Goal: Transaction & Acquisition: Book appointment/travel/reservation

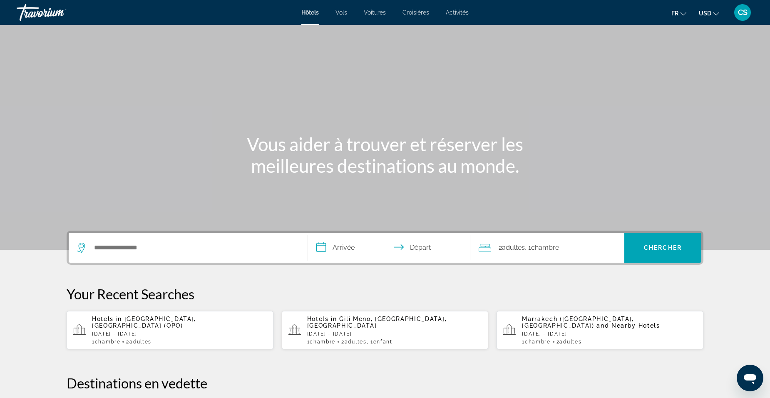
click at [707, 13] on span "USD" at bounding box center [705, 13] width 12 height 7
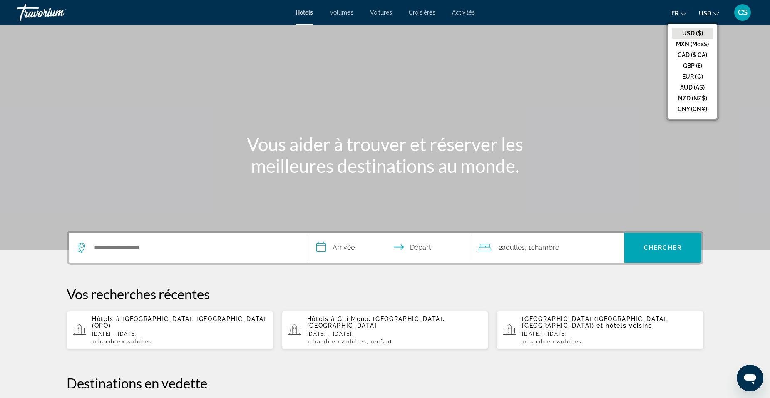
drag, startPoint x: 695, startPoint y: 75, endPoint x: 692, endPoint y: 69, distance: 6.5
click at [693, 71] on button "EUR (€)" at bounding box center [692, 76] width 41 height 11
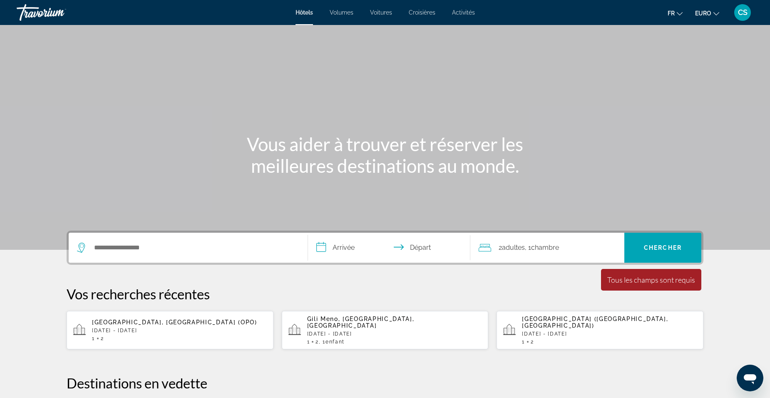
click at [674, 15] on span "Fr" at bounding box center [671, 13] width 7 height 7
click at [668, 18] on button "Fr Anglais Español English Italiano Português русский" at bounding box center [675, 13] width 15 height 12
click at [590, 44] on div "Contenu principal" at bounding box center [385, 125] width 770 height 250
click at [134, 250] on input "Rechercher une destination hôtelière" at bounding box center [194, 247] width 202 height 12
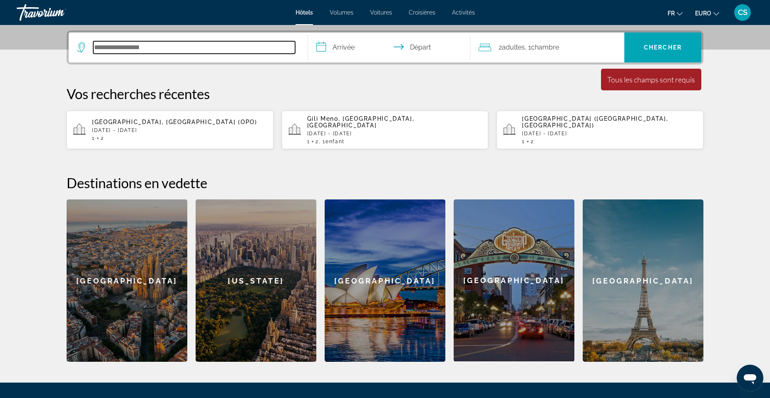
scroll to position [204, 0]
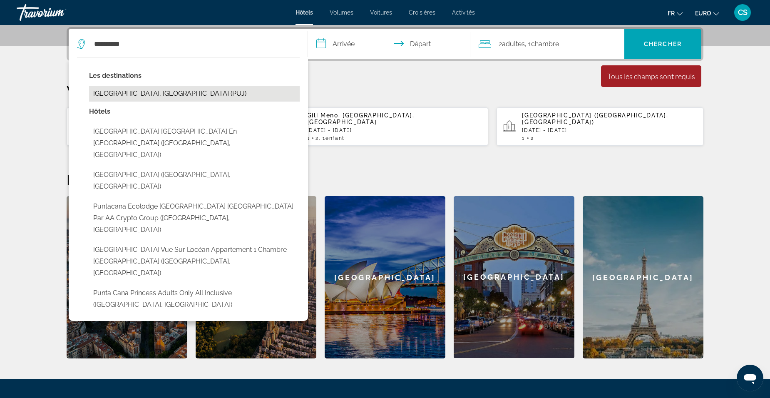
click at [182, 91] on button "[GEOGRAPHIC_DATA], [GEOGRAPHIC_DATA] (PUJ)" at bounding box center [194, 94] width 211 height 16
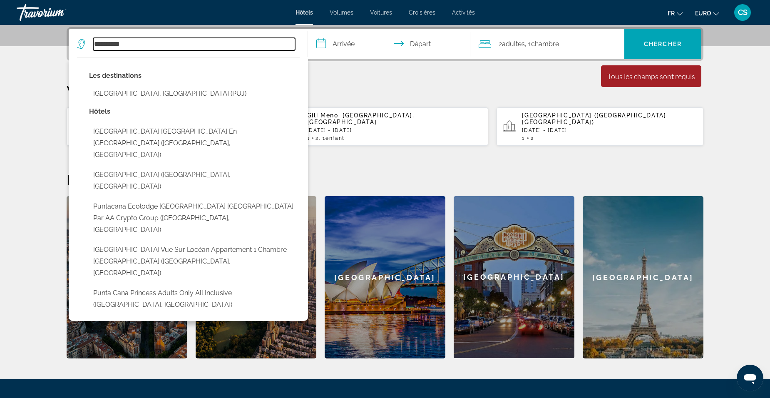
type input "**********"
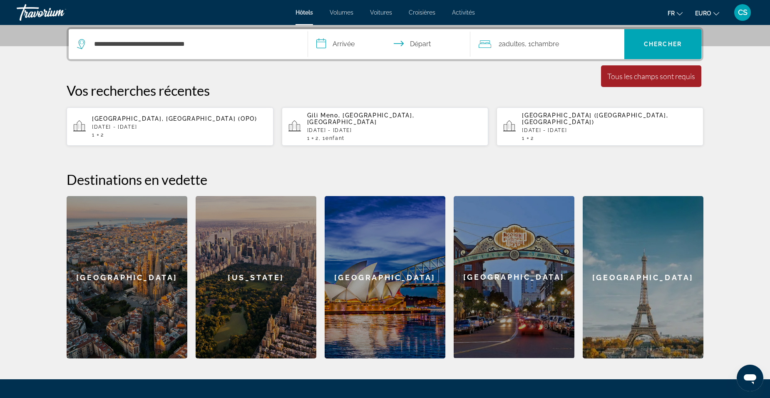
drag, startPoint x: 341, startPoint y: 45, endPoint x: 349, endPoint y: 58, distance: 15.9
click at [341, 45] on input "**********" at bounding box center [391, 45] width 166 height 32
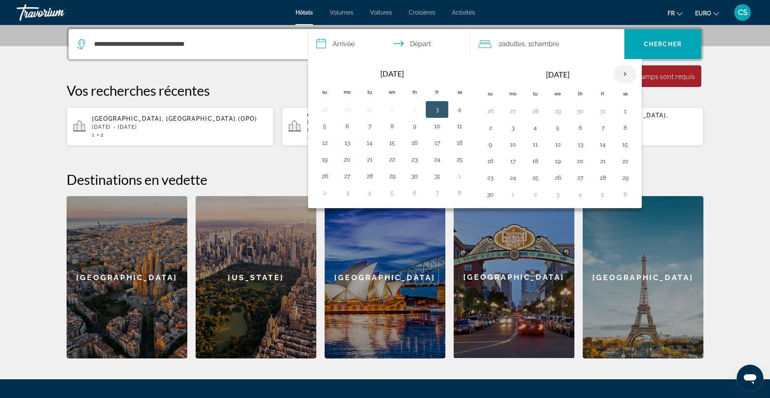
click at [621, 74] on th "Next month" at bounding box center [625, 74] width 22 height 18
click at [621, 74] on th "Prochain" at bounding box center [625, 74] width 22 height 18
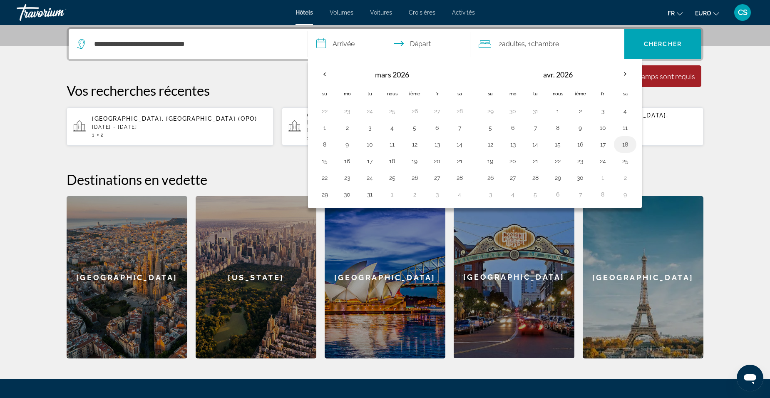
click at [629, 142] on button "18" at bounding box center [625, 145] width 13 height 12
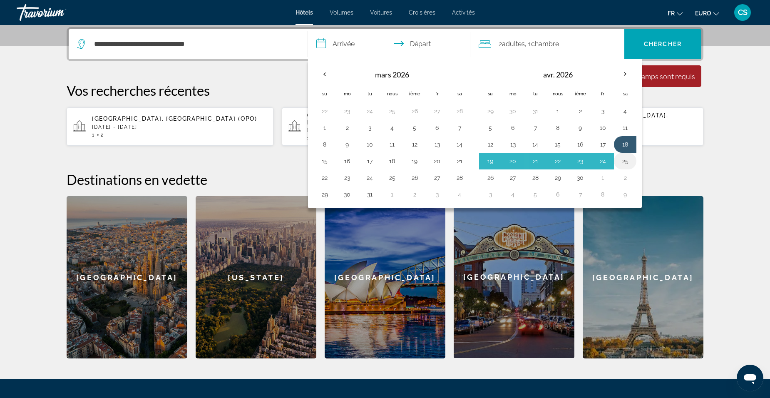
click at [627, 161] on button "25" at bounding box center [625, 161] width 13 height 12
type input "**********"
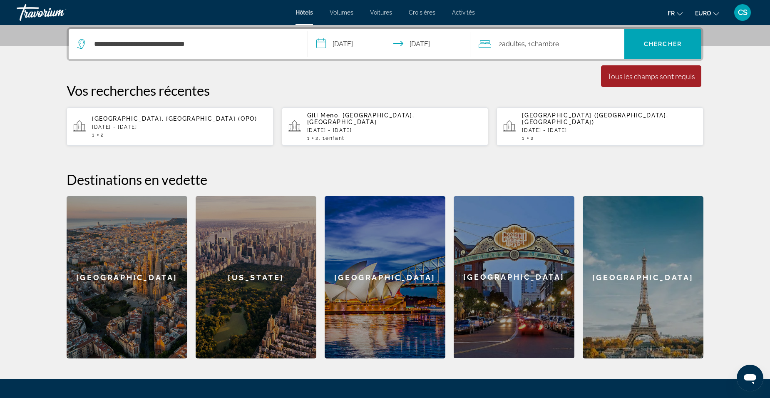
click at [570, 47] on div "2 Adulte Adultes , 1 Chambre pièces" at bounding box center [552, 44] width 146 height 12
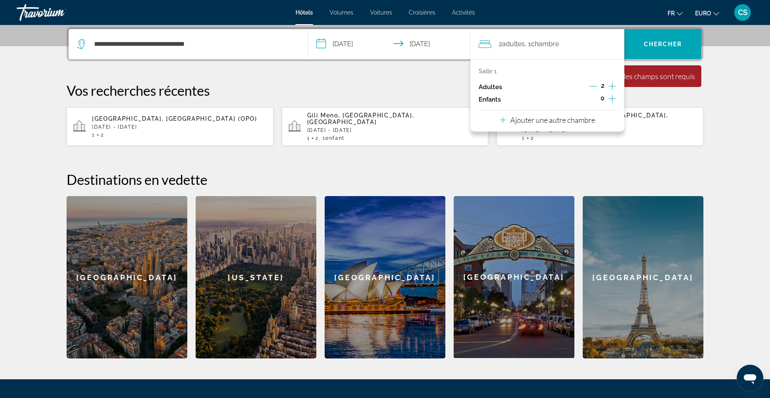
click at [614, 98] on icon "Augmenter les enfants" at bounding box center [612, 99] width 7 height 10
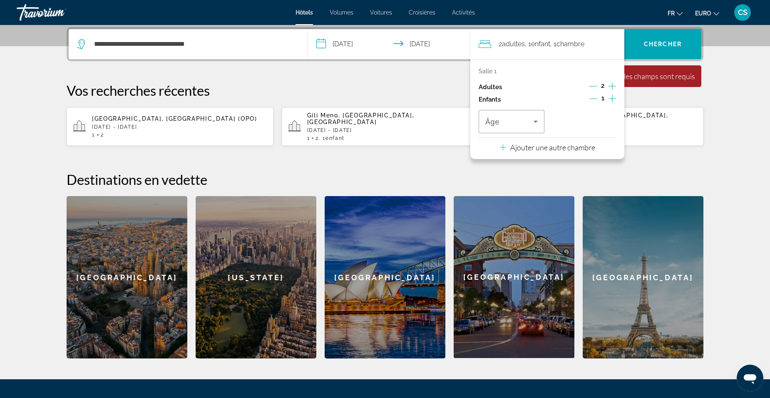
click at [614, 98] on icon "Augmenter les enfants" at bounding box center [612, 99] width 7 height 10
click at [535, 121] on icon "Voyageurs : 2 adultes, 2 enfants" at bounding box center [536, 122] width 4 height 2
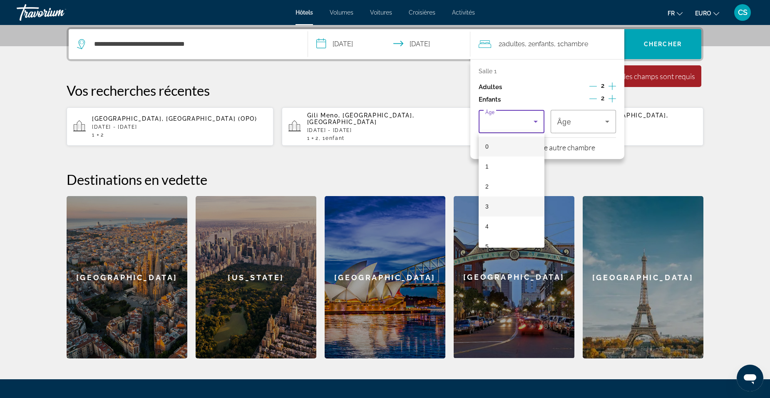
scroll to position [167, 0]
click at [500, 209] on mat-option "11" at bounding box center [512, 200] width 66 height 20
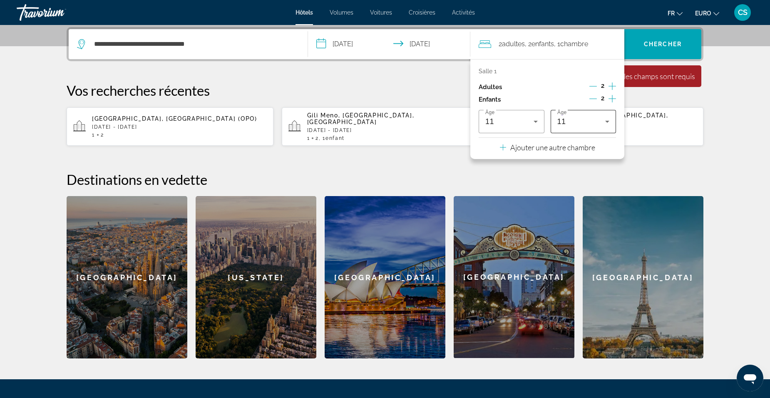
click at [589, 112] on div "11" at bounding box center [583, 121] width 52 height 23
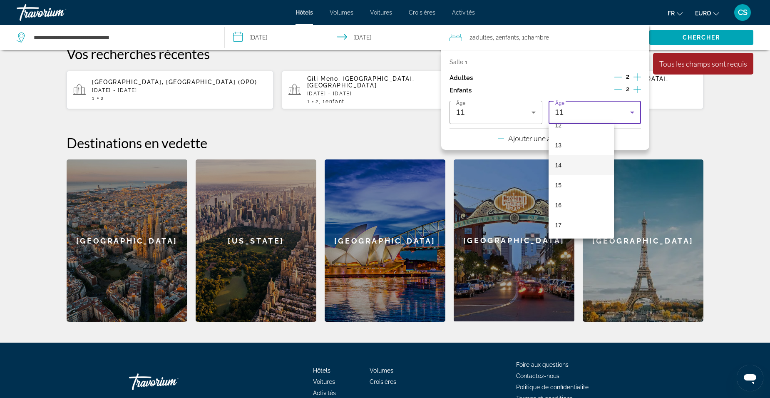
scroll to position [280, 0]
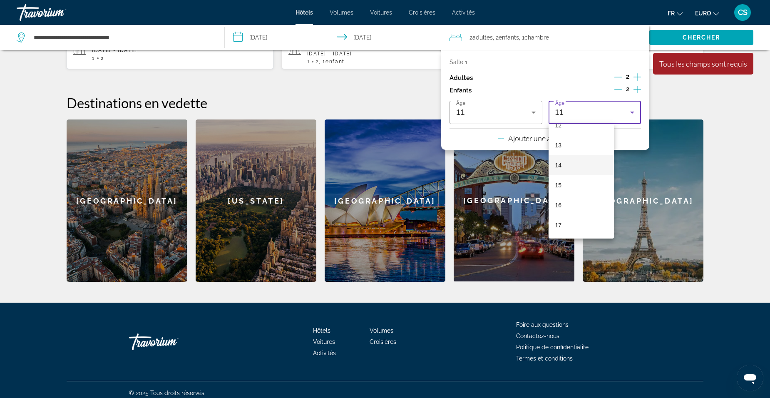
click at [561, 166] on span "14" at bounding box center [558, 165] width 7 height 10
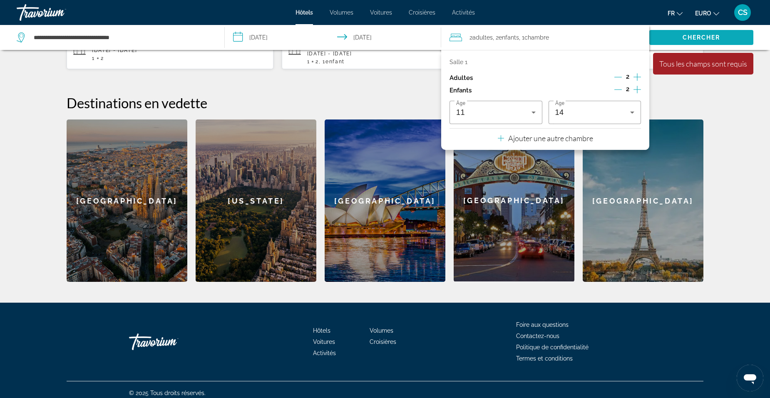
click at [672, 36] on span "Rechercher" at bounding box center [701, 37] width 104 height 20
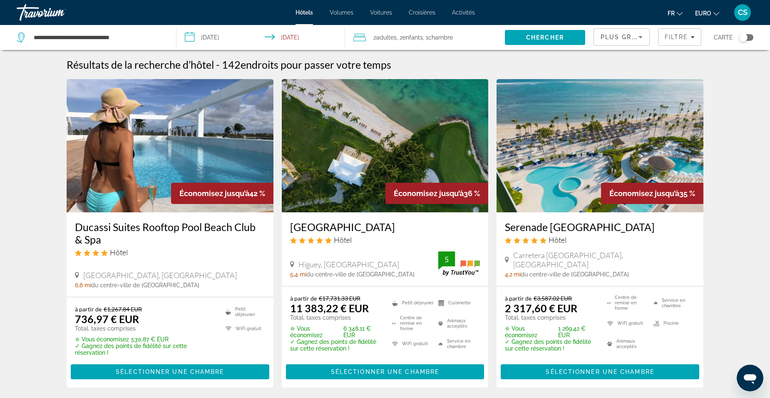
drag, startPoint x: 75, startPoint y: 226, endPoint x: 118, endPoint y: 240, distance: 46.1
click at [118, 240] on div "Ducassi Suites Rooftop Pool Beach Club & Spa Hôtel [GEOGRAPHIC_DATA], [GEOGRAPH…" at bounding box center [170, 254] width 207 height 85
copy h3 "Ducassi Suites Rooftop Pool Beach Club & Spa"
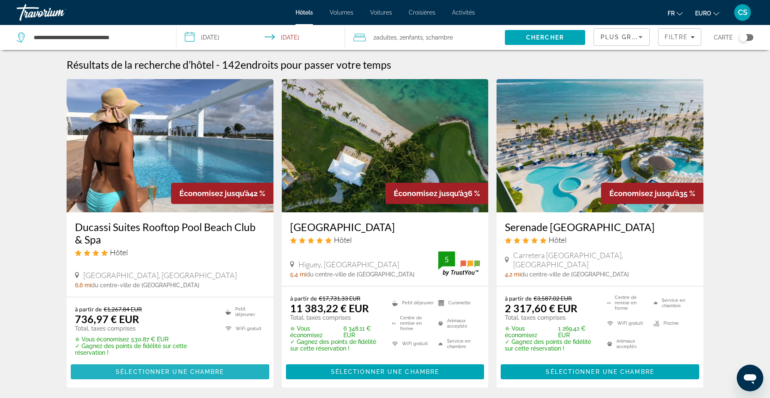
click at [191, 373] on span "Sélectionner une chambre" at bounding box center [170, 371] width 108 height 7
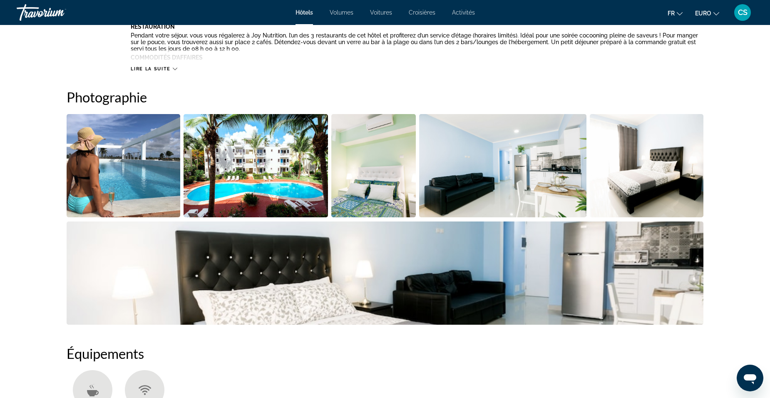
scroll to position [375, 0]
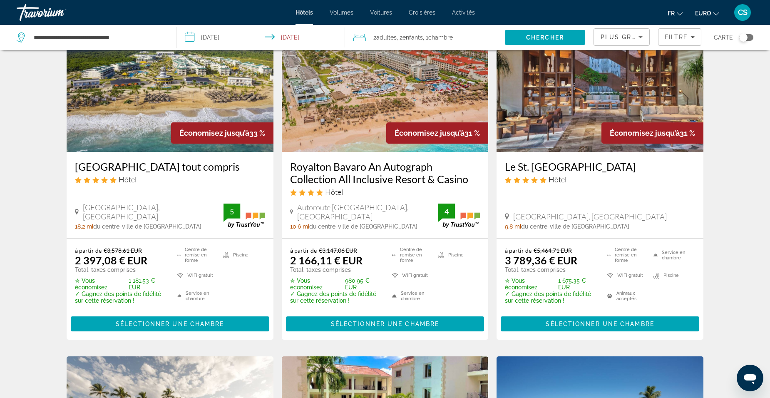
scroll to position [375, 0]
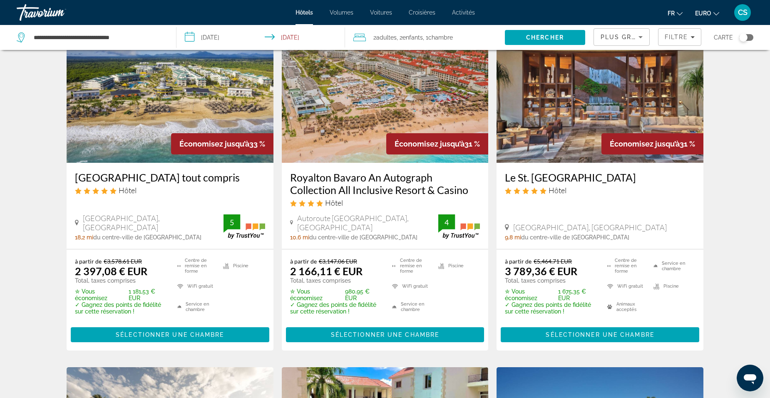
drag, startPoint x: 283, startPoint y: 173, endPoint x: 432, endPoint y: 191, distance: 150.5
click at [432, 191] on div "Royalton Bavaro An Autograph Collection All Inclusive Resort & Casino Hôtel Aut…" at bounding box center [385, 206] width 207 height 86
drag, startPoint x: 432, startPoint y: 191, endPoint x: 408, endPoint y: 187, distance: 24.9
copy h3 "Royalton Bavaro An Autograph Collection All Inclusive Resort & Casino"
click at [367, 173] on h3 "Royalton Bavaro An Autograph Collection All Inclusive Resort & Casino" at bounding box center [385, 183] width 190 height 25
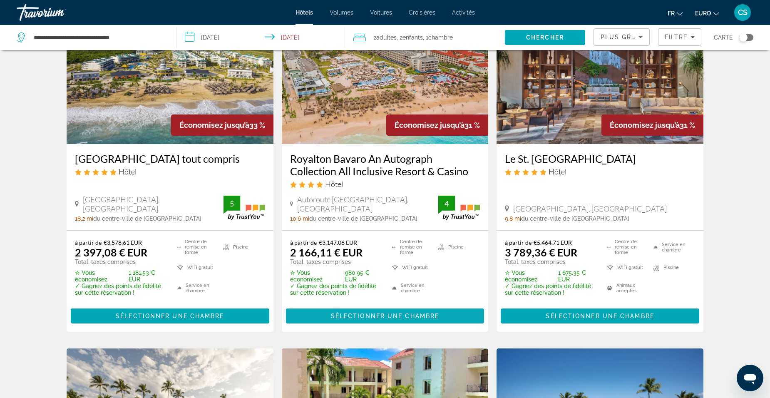
scroll to position [375, 0]
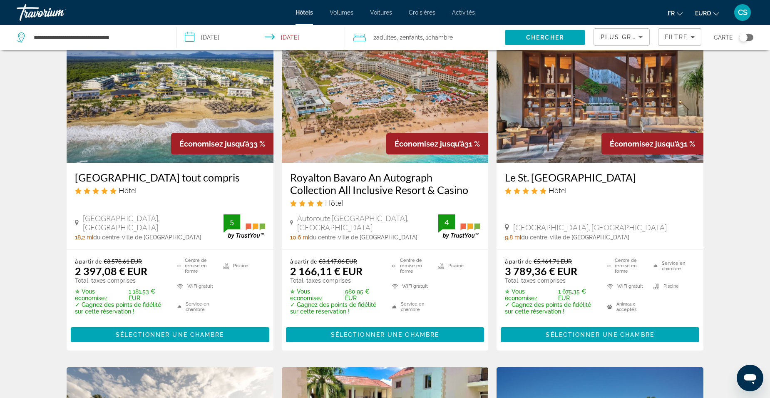
click at [389, 192] on h3 "Royalton Bavaro An Autograph Collection All Inclusive Resort & Casino" at bounding box center [385, 183] width 190 height 25
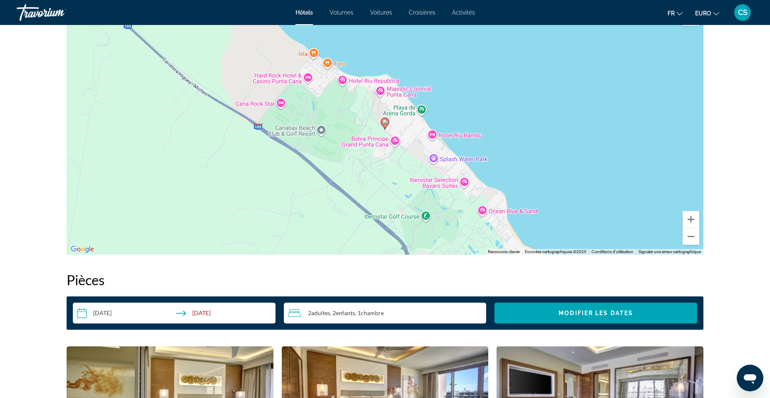
scroll to position [833, 0]
click at [698, 239] on button "Zoom arrière" at bounding box center [691, 236] width 17 height 17
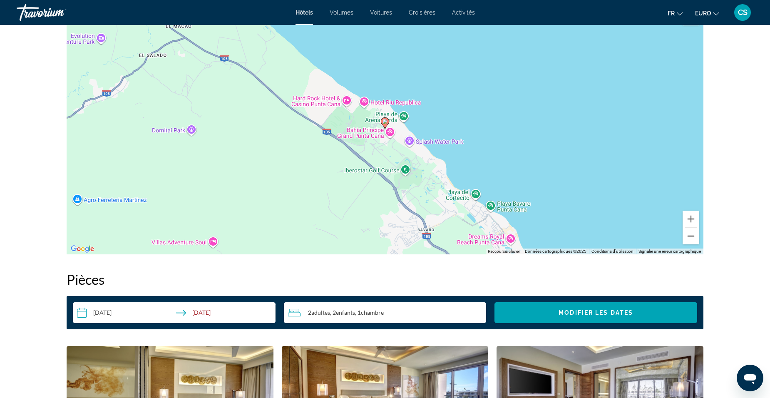
click at [698, 239] on button "Zoom arrière" at bounding box center [691, 236] width 17 height 17
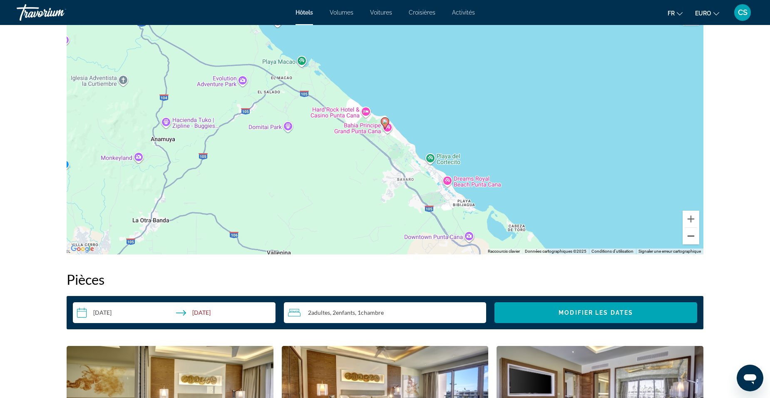
click at [698, 239] on button "Zoom arrière" at bounding box center [691, 236] width 17 height 17
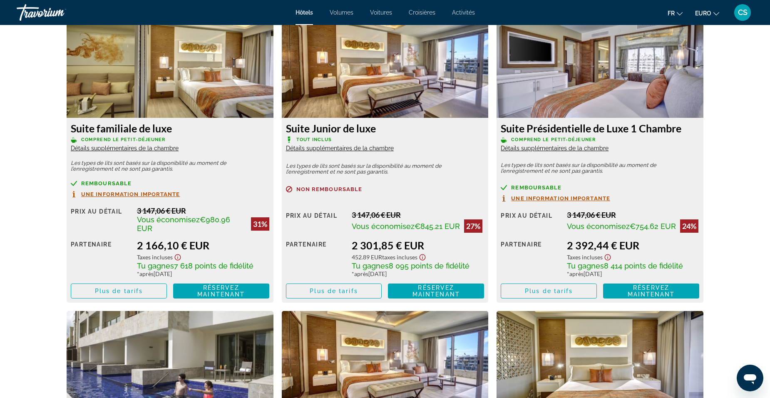
scroll to position [1165, 0]
click at [220, 287] on span "Réservez maintenant" at bounding box center [220, 290] width 47 height 13
